Goal: Task Accomplishment & Management: Use online tool/utility

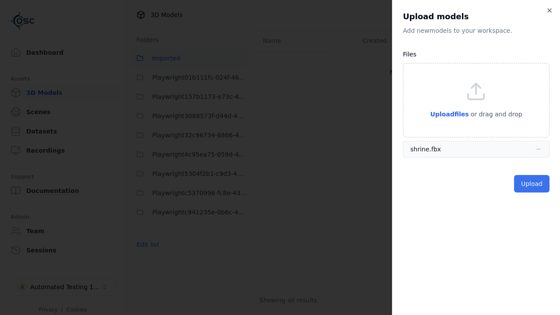
click at [533, 184] on button "Upload" at bounding box center [531, 183] width 35 height 17
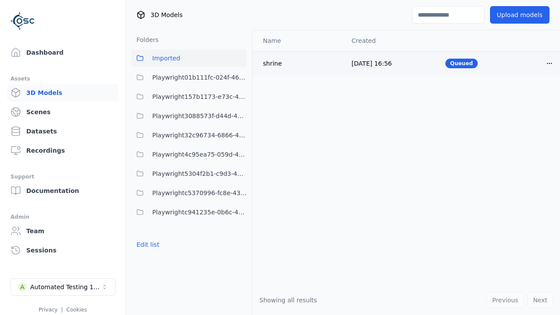
click at [549, 63] on html "Support Dashboard Assets 3D Models Scenes Datasets Recordings Support Documenta…" at bounding box center [280, 157] width 560 height 315
click at [530, 97] on div "Delete" at bounding box center [530, 97] width 52 height 14
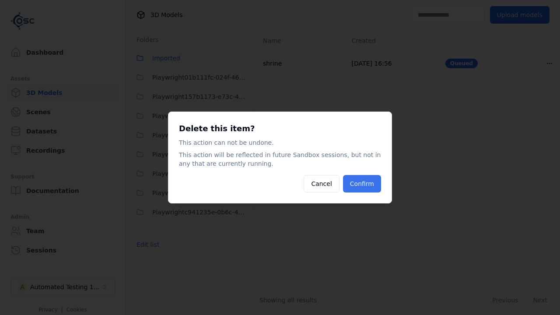
click at [363, 184] on button "Confirm" at bounding box center [362, 183] width 38 height 17
